Goal: Task Accomplishment & Management: Manage account settings

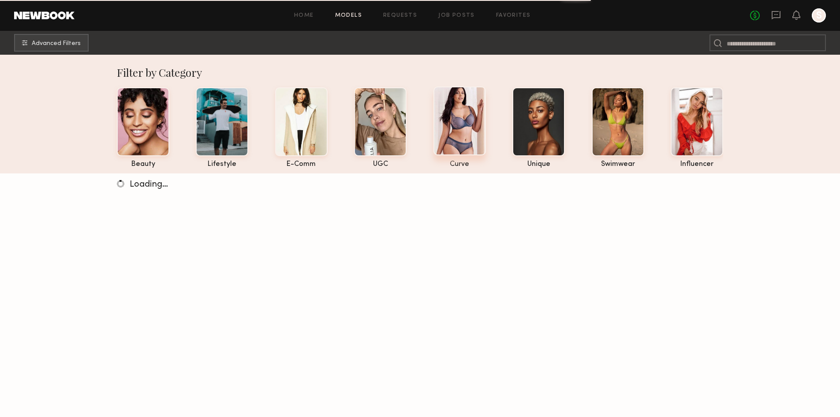
click at [455, 141] on div at bounding box center [459, 120] width 52 height 69
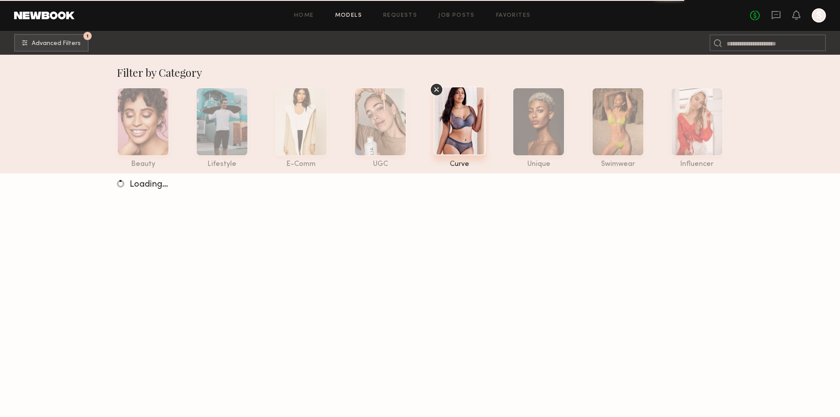
click at [35, 14] on link at bounding box center [44, 15] width 60 height 8
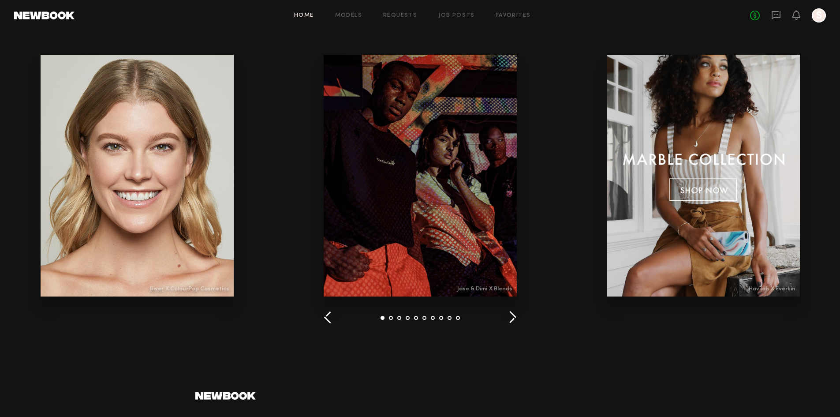
scroll to position [1014, 0]
click at [181, 215] on div at bounding box center [137, 175] width 193 height 242
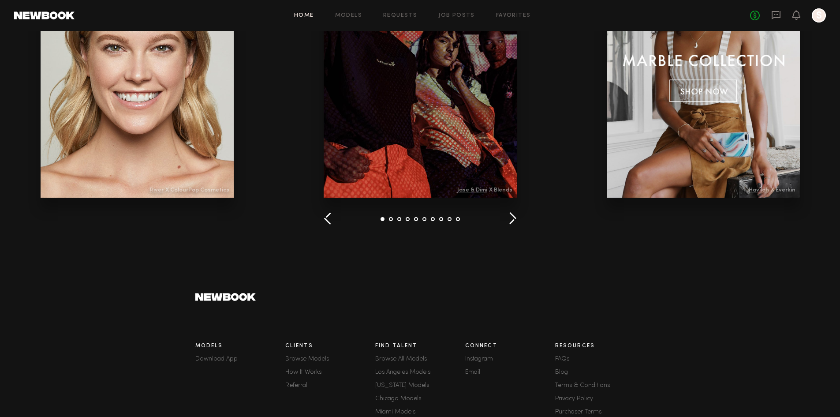
scroll to position [1196, 0]
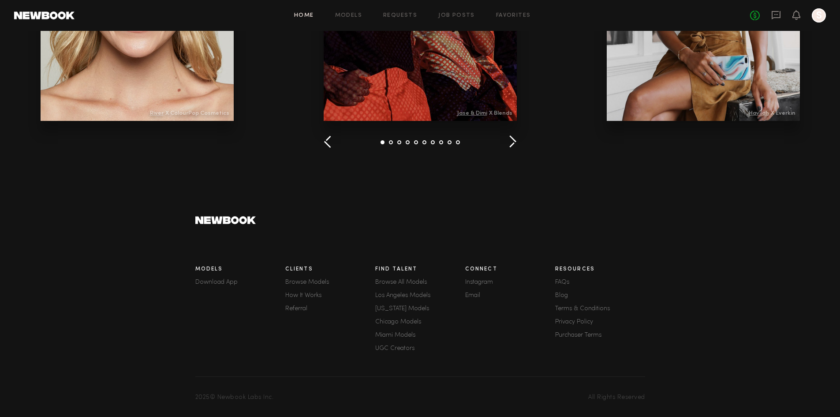
click at [426, 279] on link "Browse All Models" at bounding box center [420, 282] width 90 height 6
click at [396, 292] on link "Los Angeles Models" at bounding box center [420, 295] width 90 height 6
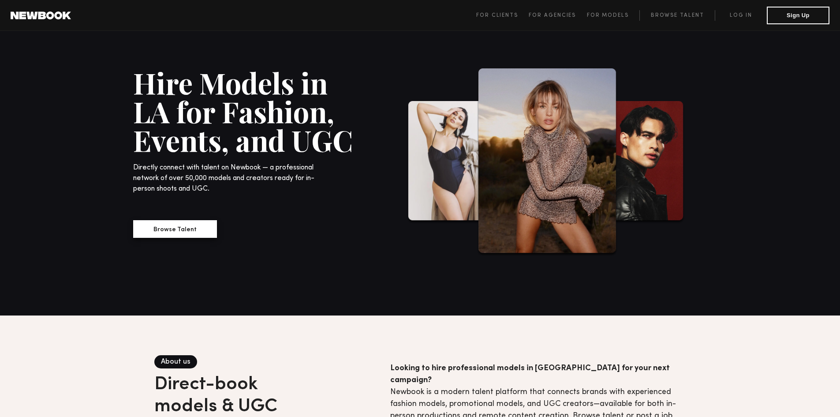
click at [175, 234] on button "Browse Talent" at bounding box center [175, 229] width 84 height 18
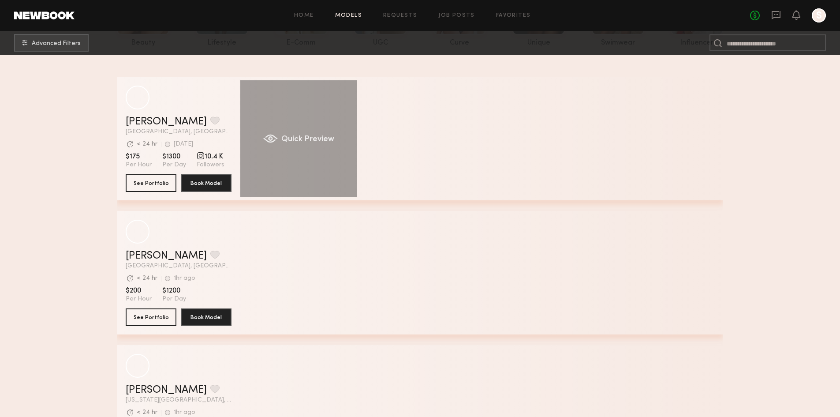
scroll to position [132, 0]
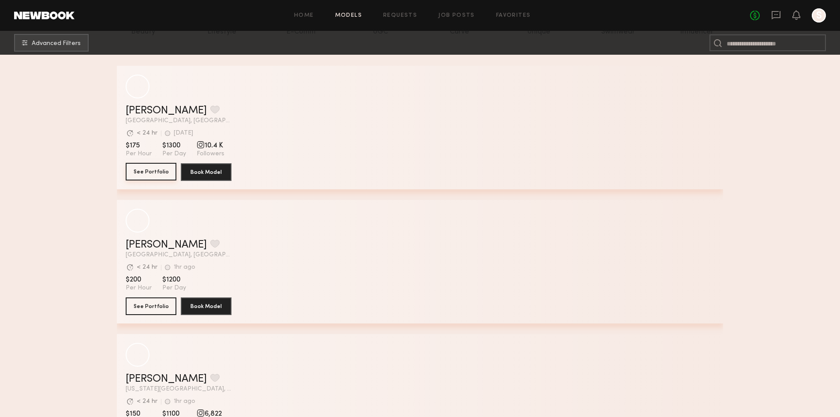
click at [147, 175] on button "See Portfolio" at bounding box center [151, 172] width 51 height 18
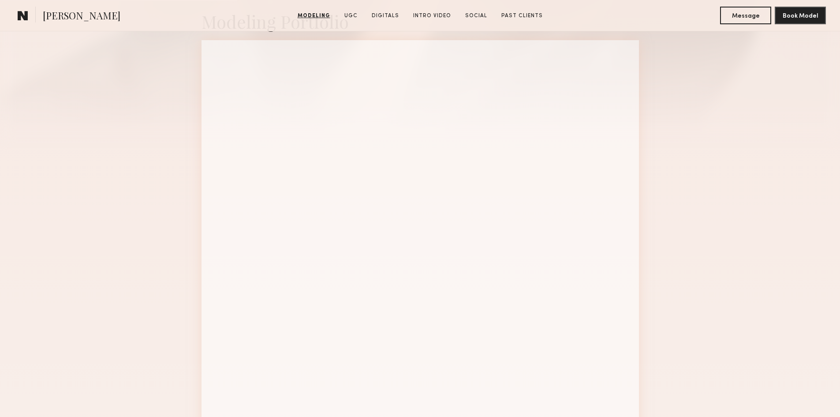
scroll to position [220, 0]
click at [440, 152] on div at bounding box center [420, 109] width 141 height 141
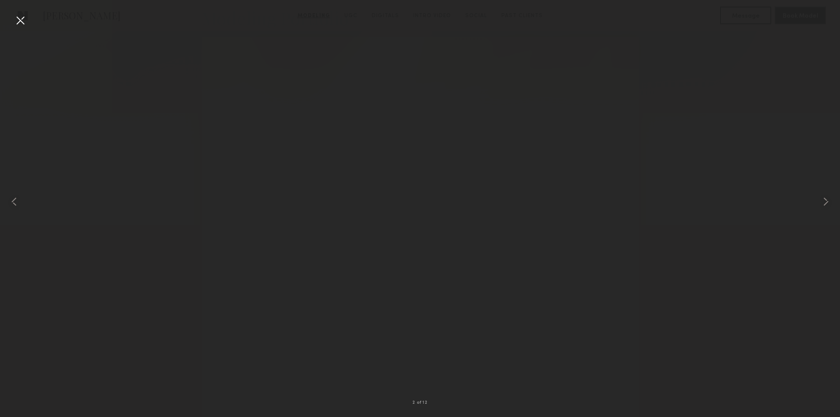
click at [21, 17] on div at bounding box center [20, 20] width 14 height 14
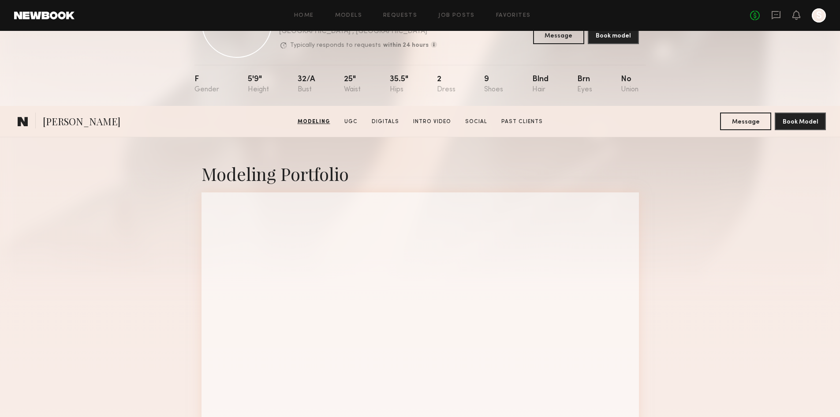
scroll to position [0, 0]
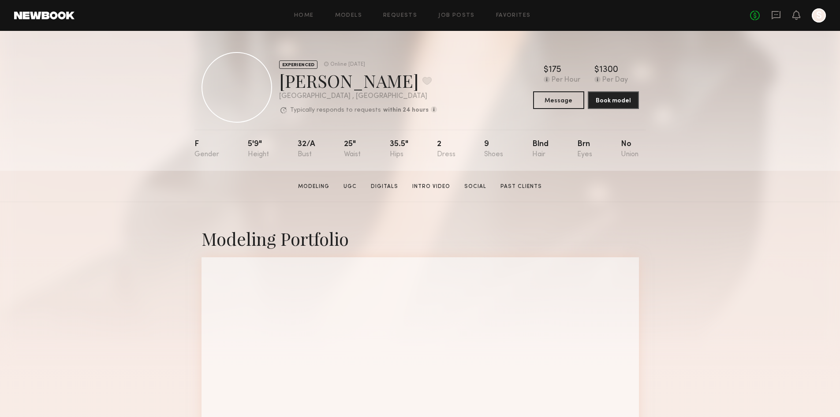
click at [398, 11] on div "Home Models Requests Job Posts Favorites Sign Out No fees up to $5,000 S" at bounding box center [449, 15] width 751 height 14
click at [401, 14] on link "Requests" at bounding box center [400, 16] width 34 height 6
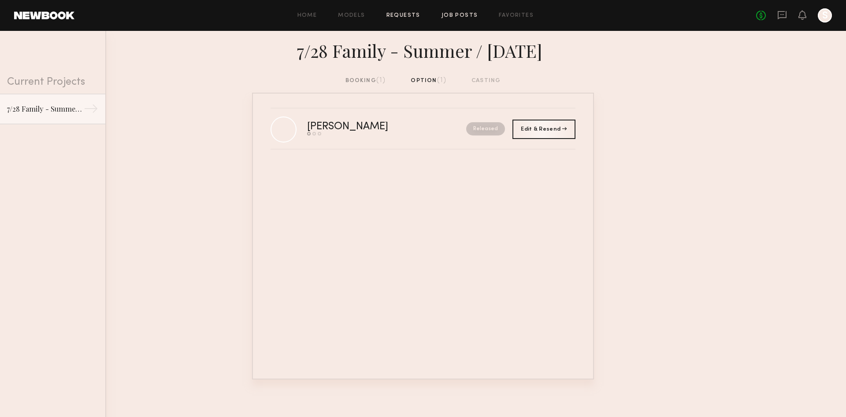
click at [447, 18] on link "Job Posts" at bounding box center [460, 16] width 37 height 6
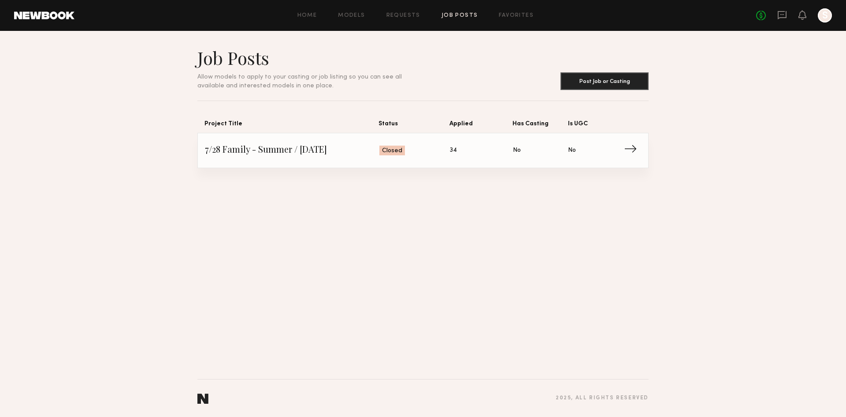
click at [316, 145] on span "7/28 Family - Summer / [DATE]" at bounding box center [292, 150] width 175 height 13
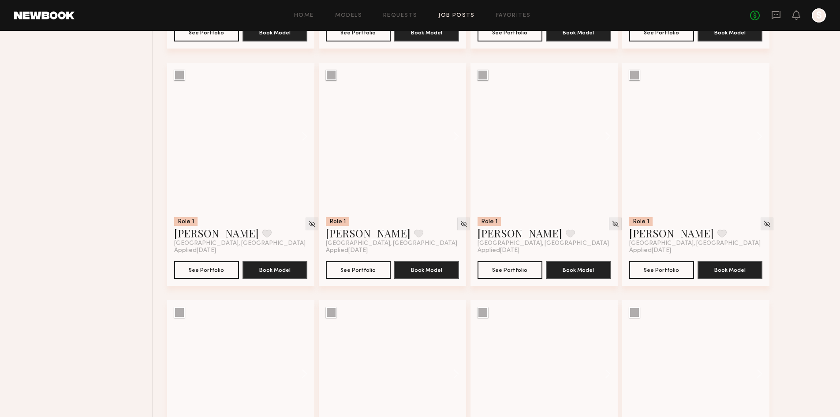
scroll to position [477, 0]
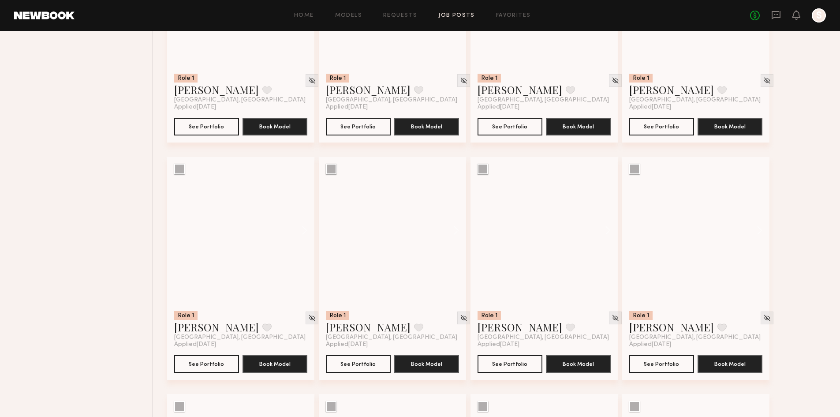
click at [37, 10] on header "Home Models Requests Job Posts Favorites Sign Out No fees up to $5,000 S" at bounding box center [420, 15] width 840 height 31
click at [514, 18] on link "Favorites" at bounding box center [513, 16] width 35 height 6
